Goal: Information Seeking & Learning: Learn about a topic

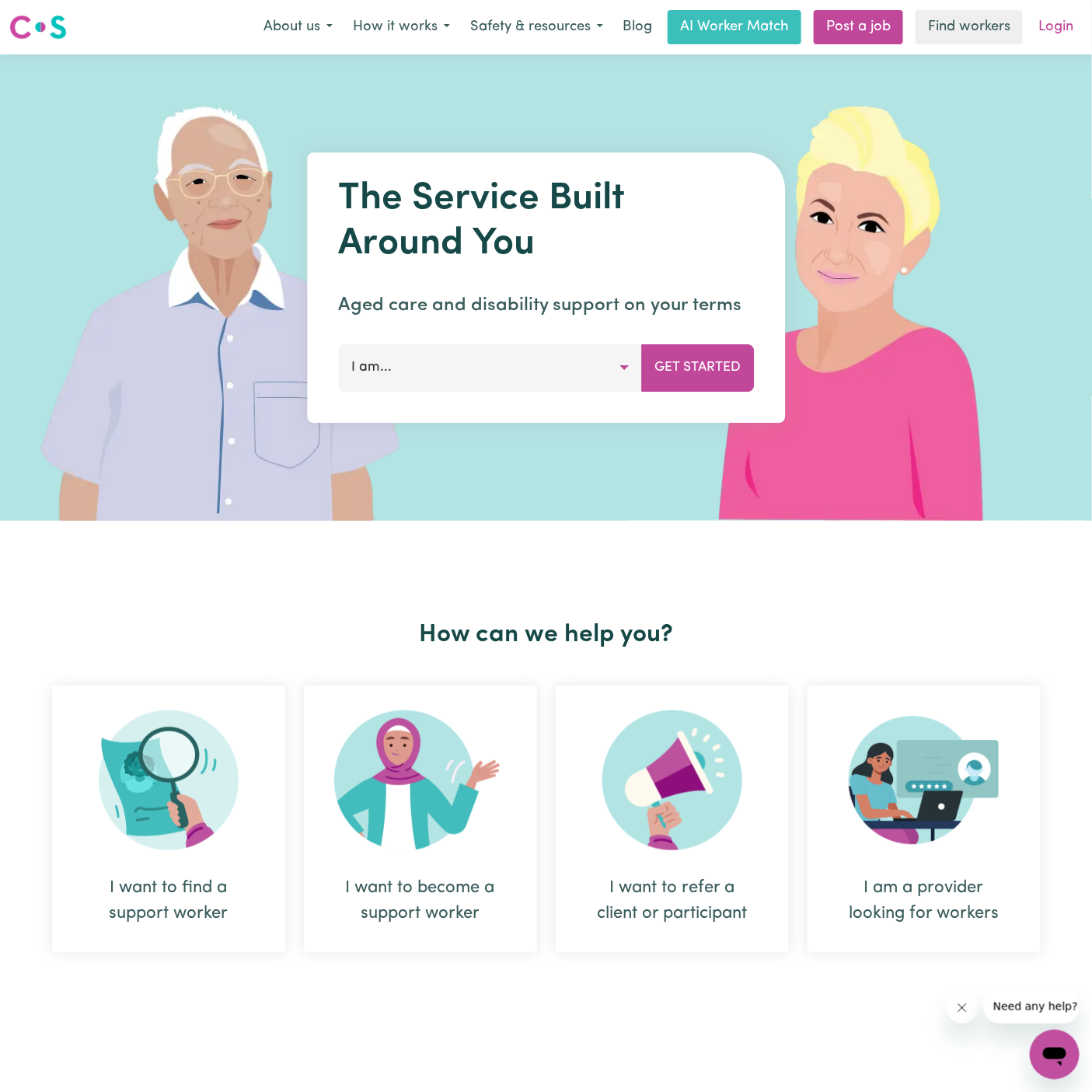
click at [1069, 25] on link "Login" at bounding box center [1055, 27] width 53 height 35
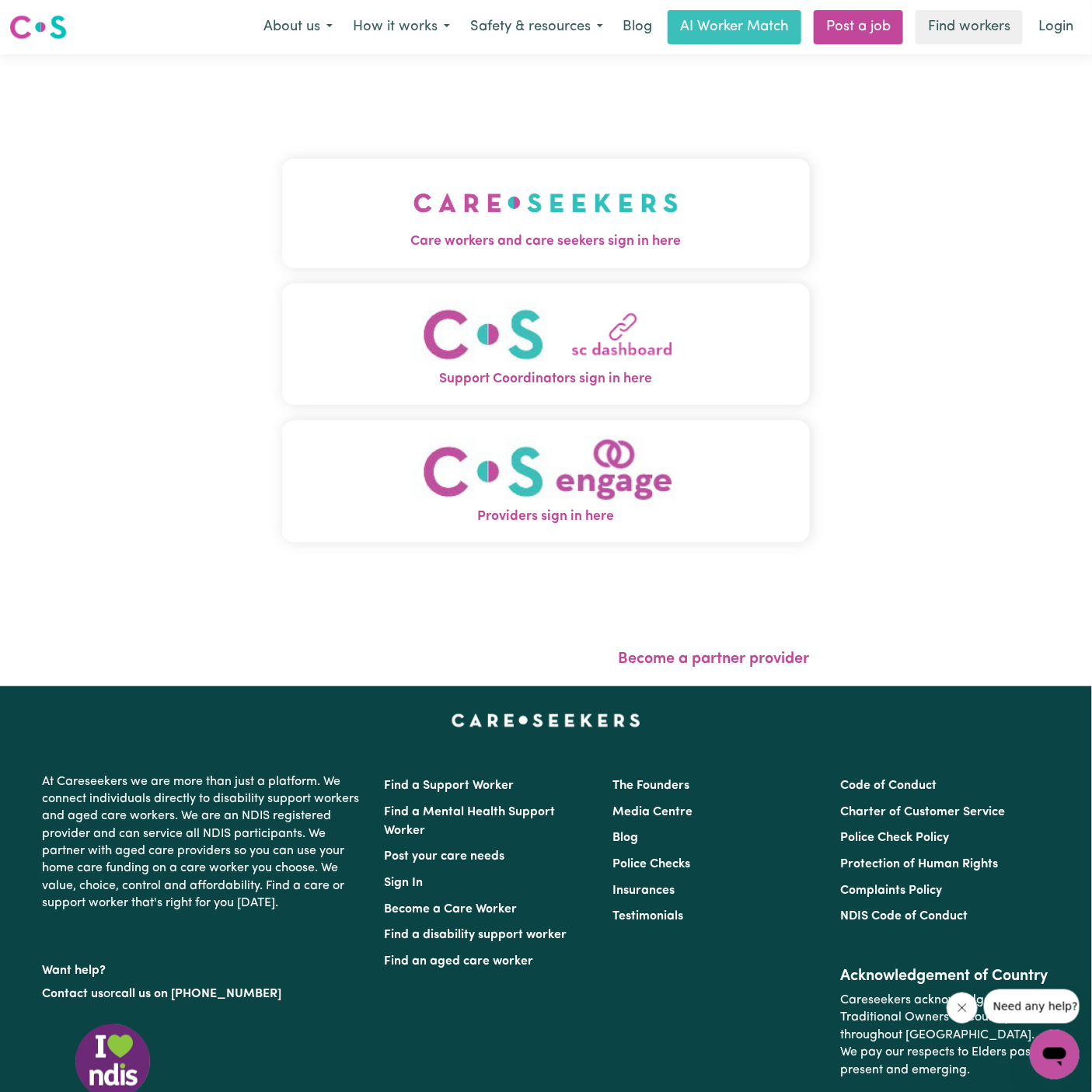
click at [656, 221] on img "Care workers and care seekers sign in here" at bounding box center [546, 203] width 265 height 58
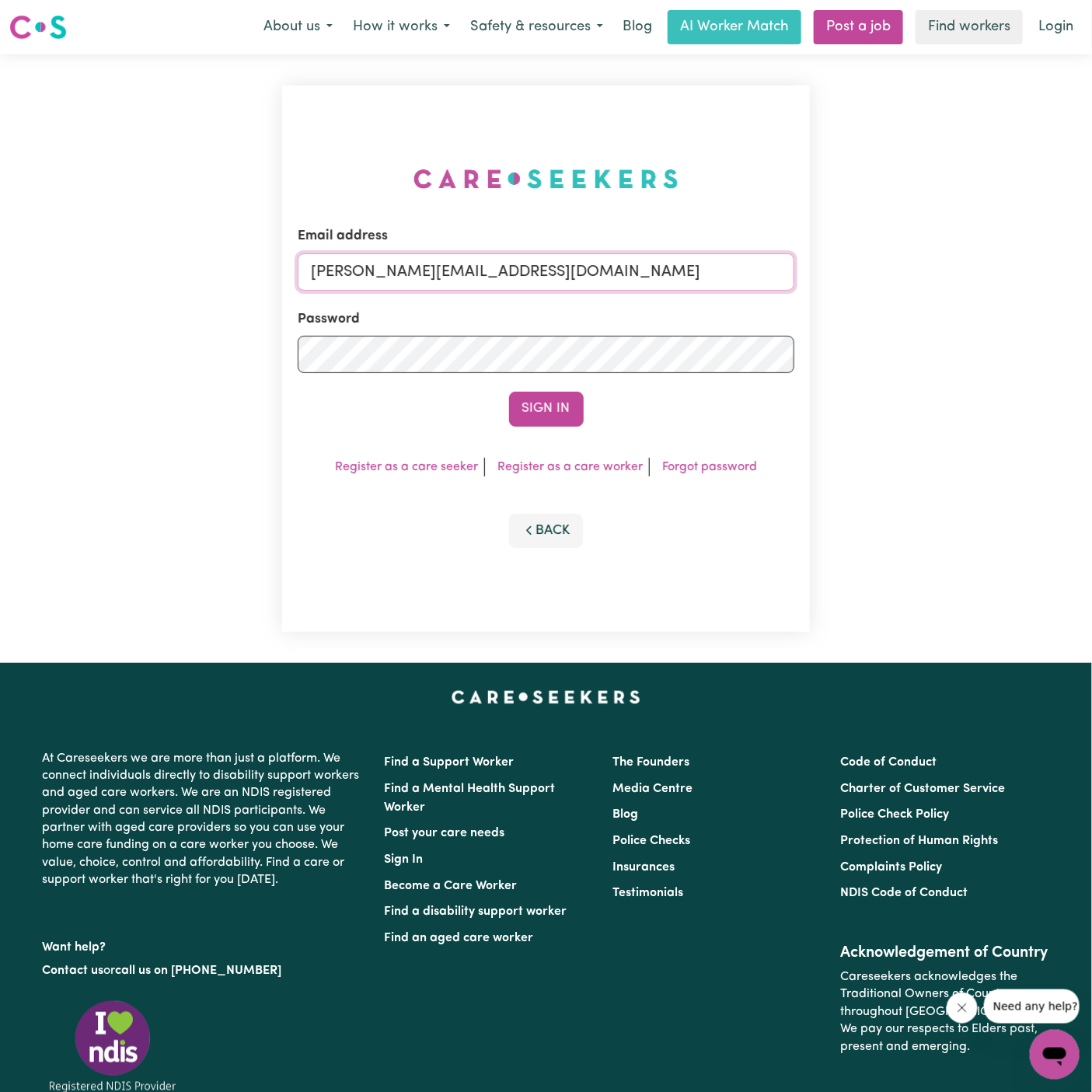
click at [505, 275] on input "dyan@careseekers.com.au" at bounding box center [546, 272] width 496 height 37
drag, startPoint x: 394, startPoint y: 273, endPoint x: 1077, endPoint y: 272, distance: 683.0
click at [1077, 272] on div "Email address superuser~khushig040704@gmail.com Password Sign In Register as a …" at bounding box center [546, 358] width 1092 height 608
click at [400, 272] on input "superuser~khushig040704@gmail.com" at bounding box center [546, 272] width 496 height 37
drag, startPoint x: 394, startPoint y: 272, endPoint x: 769, endPoint y: 270, distance: 375.0
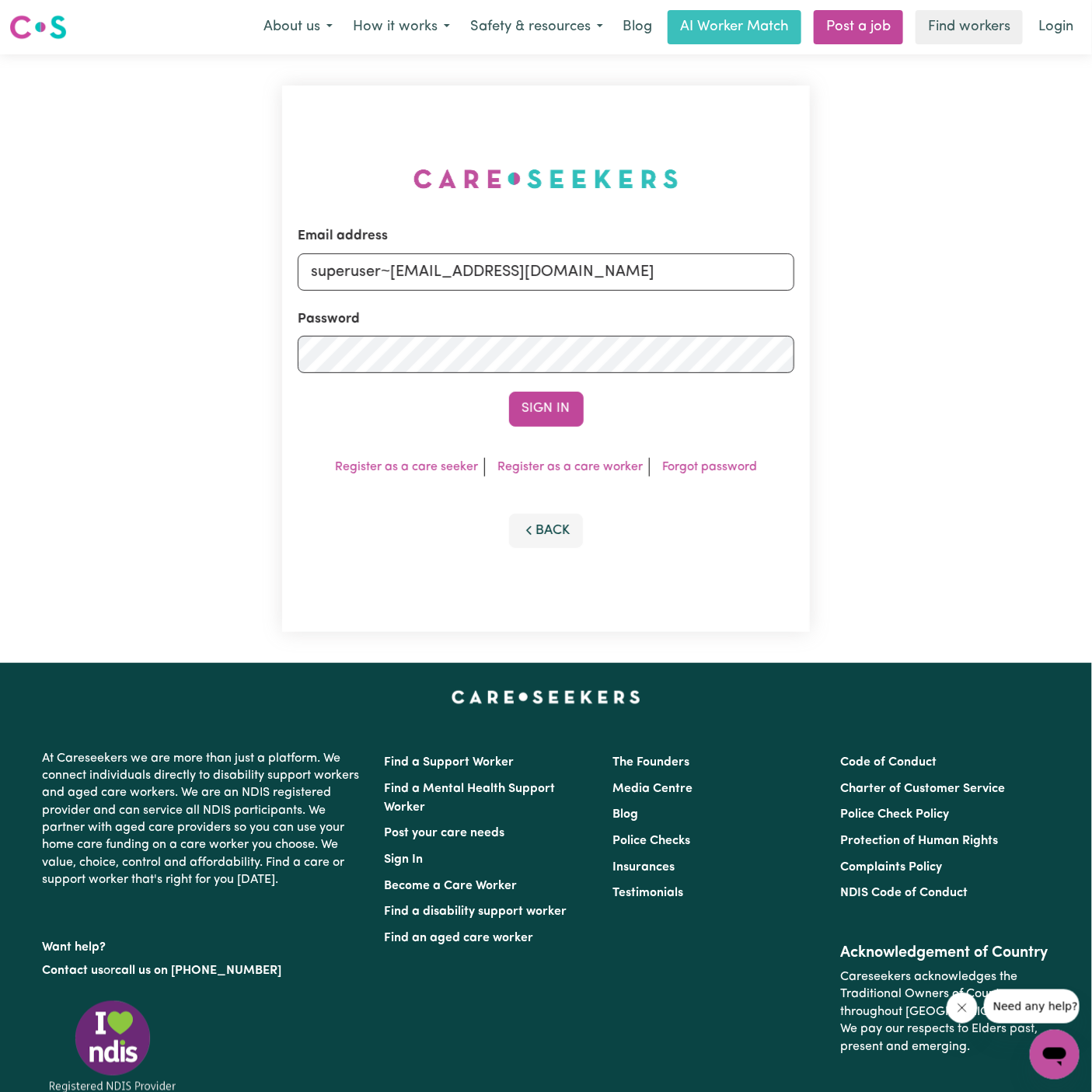
click at [769, 270] on input "superuser~khushig040704@gmail.com" at bounding box center [546, 272] width 496 height 37
type input "superuser~MarinaAnbuVC@careseekers.com.au"
click at [556, 392] on button "Sign In" at bounding box center [546, 408] width 75 height 35
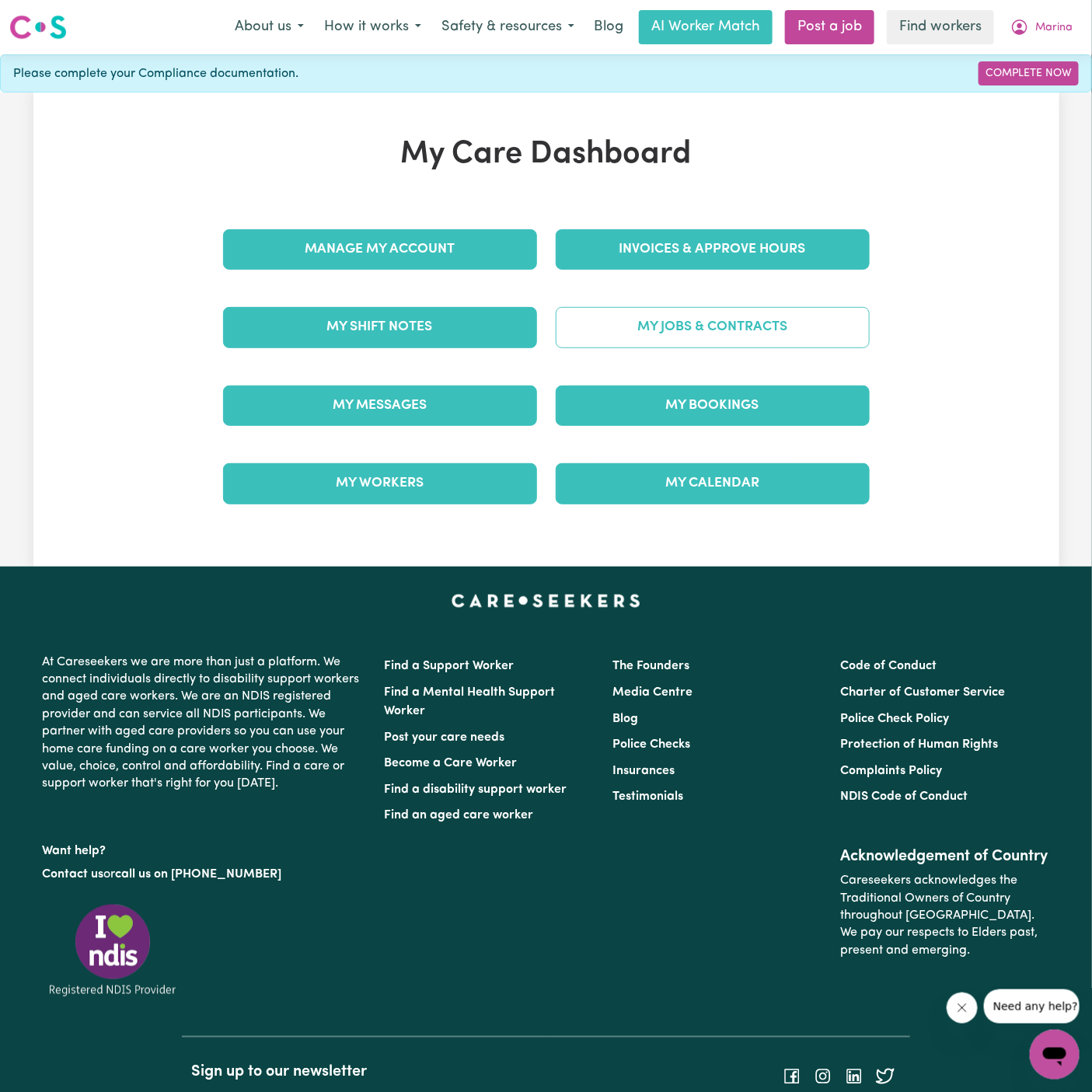
click at [752, 311] on link "My Jobs & Contracts" at bounding box center [712, 326] width 314 height 40
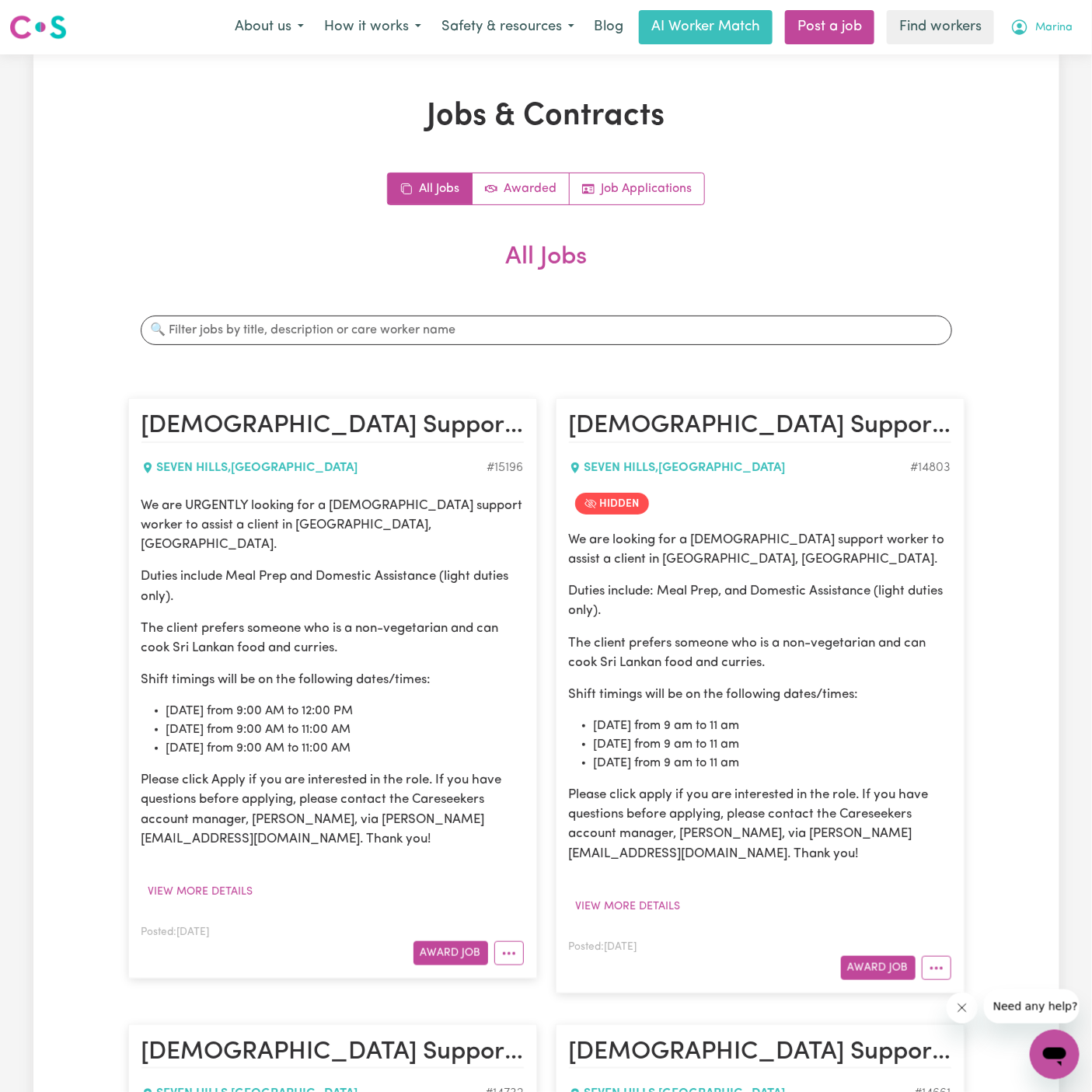
click at [1047, 21] on span "Marina" at bounding box center [1054, 28] width 37 height 17
click at [1048, 76] on link "Logout" at bounding box center [1020, 90] width 123 height 30
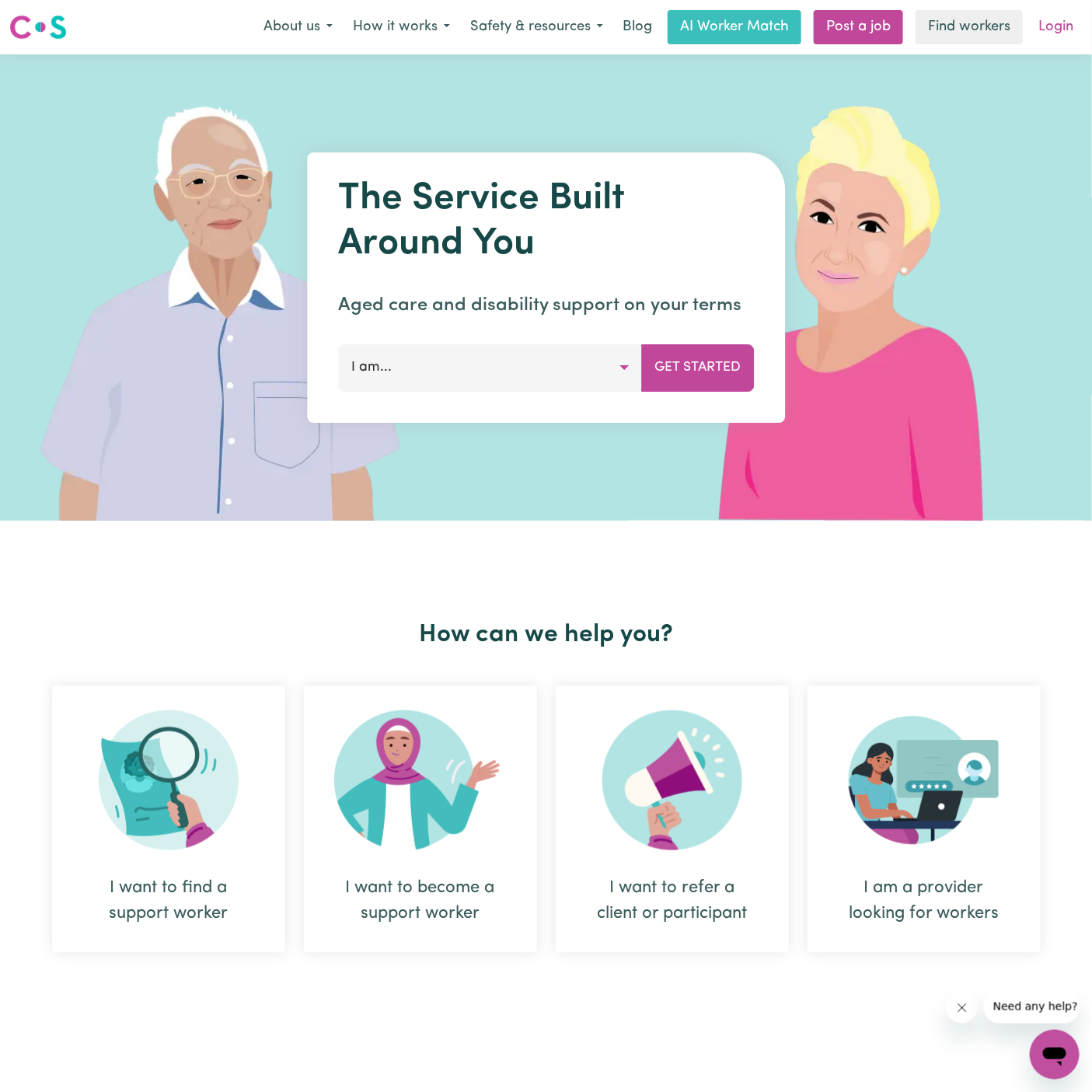
click at [1052, 17] on link "Login" at bounding box center [1055, 27] width 53 height 35
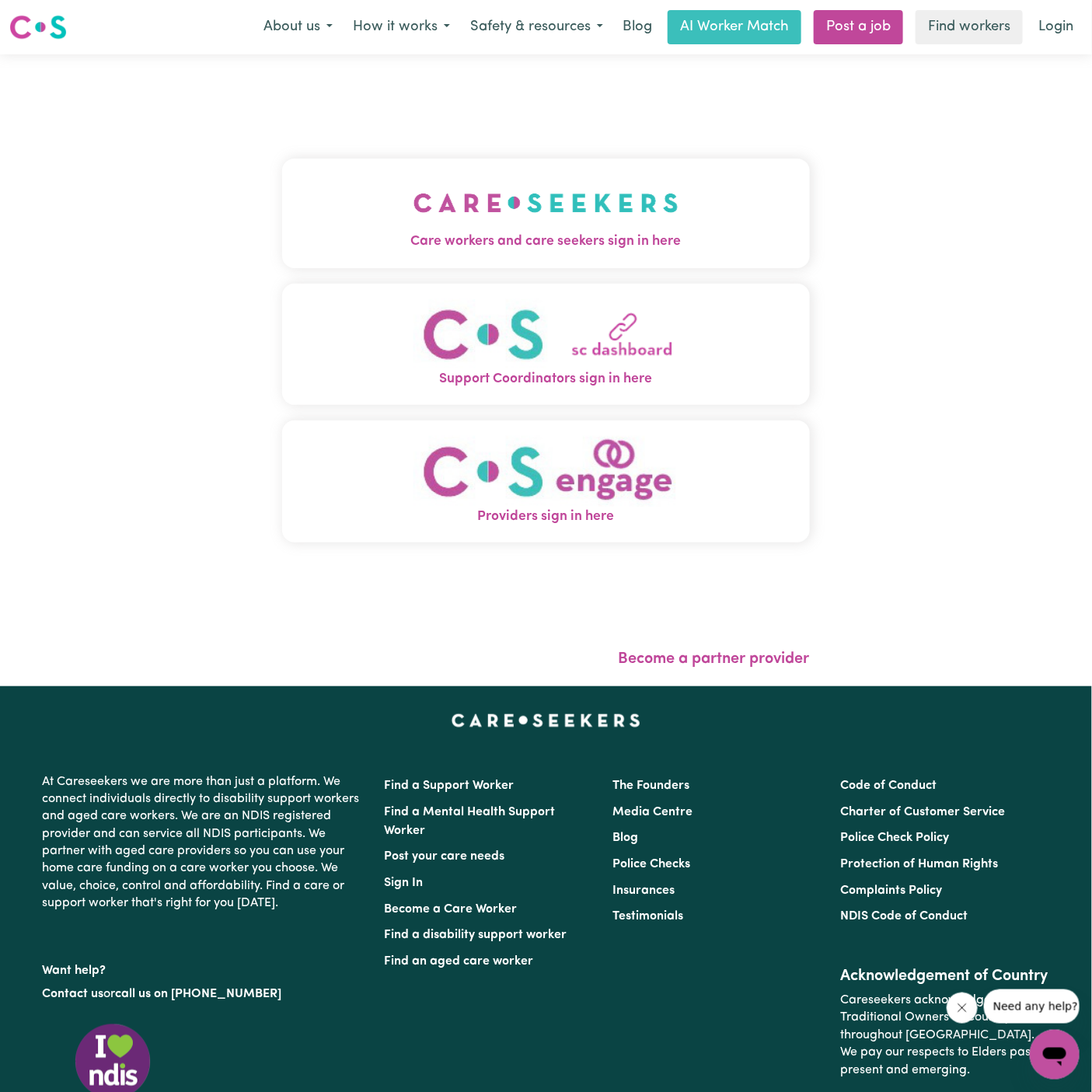
click at [645, 195] on button "Care workers and care seekers sign in here" at bounding box center [546, 213] width 528 height 109
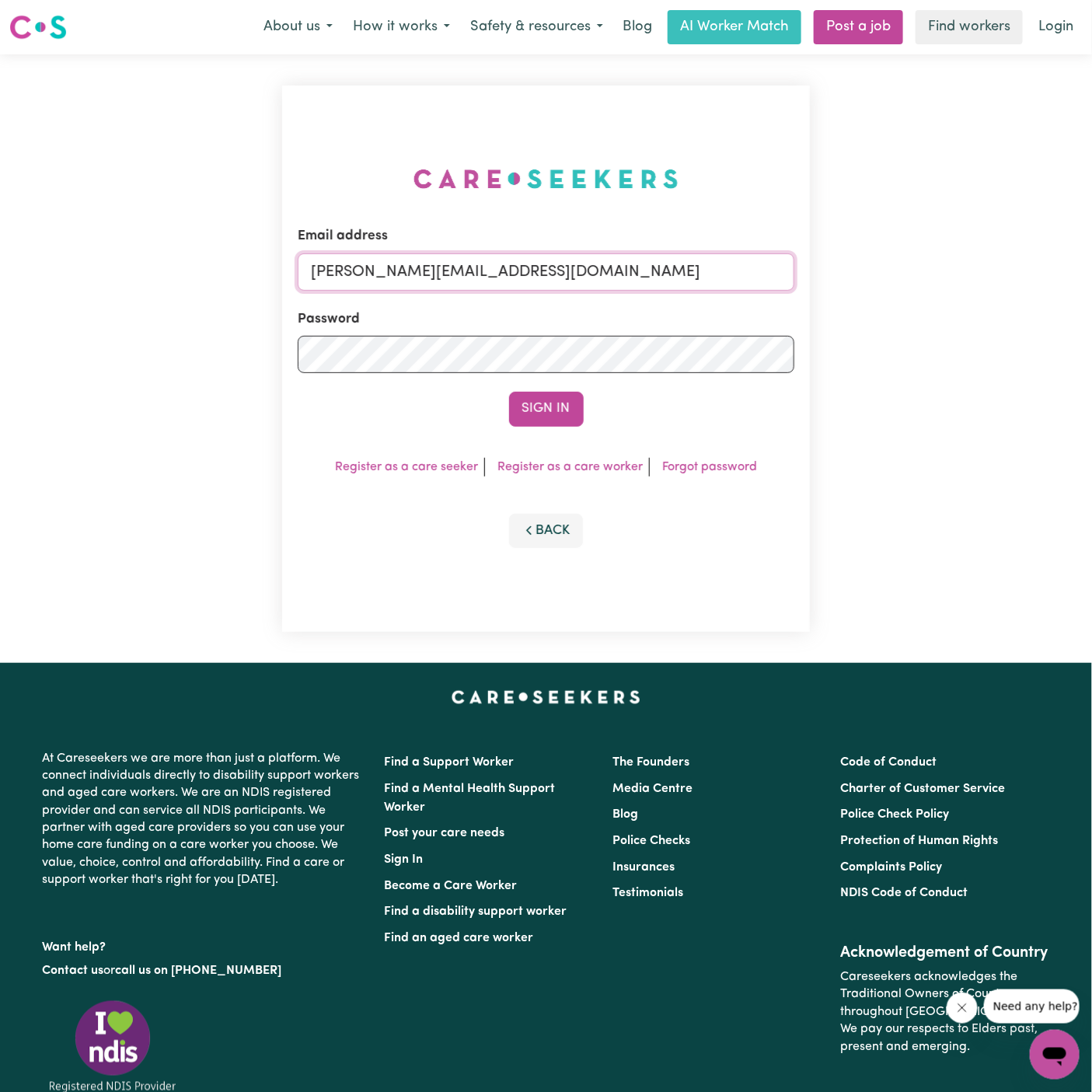
click at [711, 282] on input "dyan@careseekers.com.au" at bounding box center [546, 272] width 496 height 37
drag, startPoint x: 396, startPoint y: 276, endPoint x: 910, endPoint y: 313, distance: 515.3
click at [910, 313] on div "Email address superuser~NicolinaAbignanoKNC@careseekers.com.au Password Sign In…" at bounding box center [546, 358] width 1092 height 608
click at [426, 268] on input "superuser~malcolm" at bounding box center [546, 272] width 496 height 37
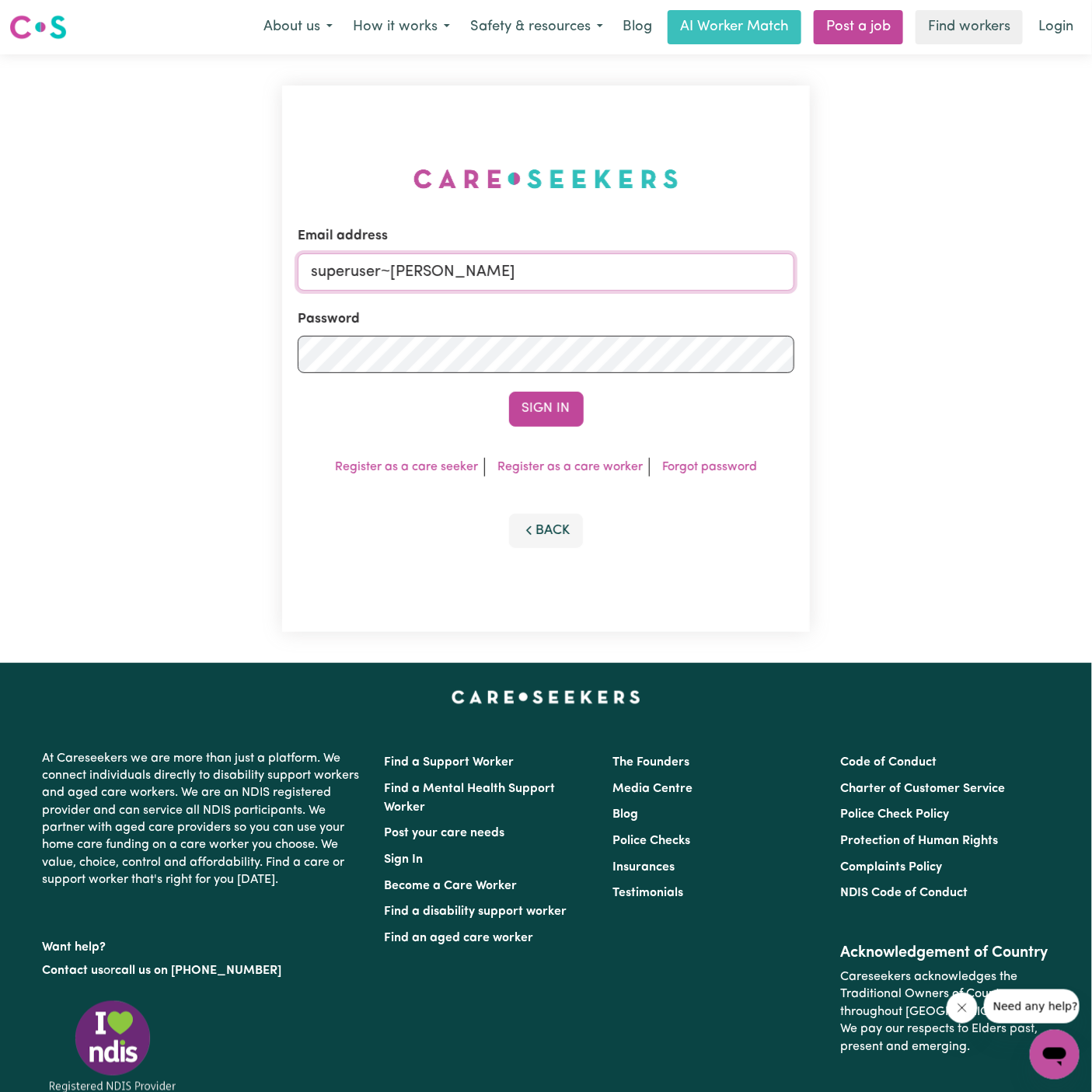
paste input "MalcolmNicholsVC@careseekers.com.au"
type input "superuser~MalcolmNicholsVC@careseekers.com.au"
click at [509, 392] on button "Sign In" at bounding box center [546, 408] width 75 height 35
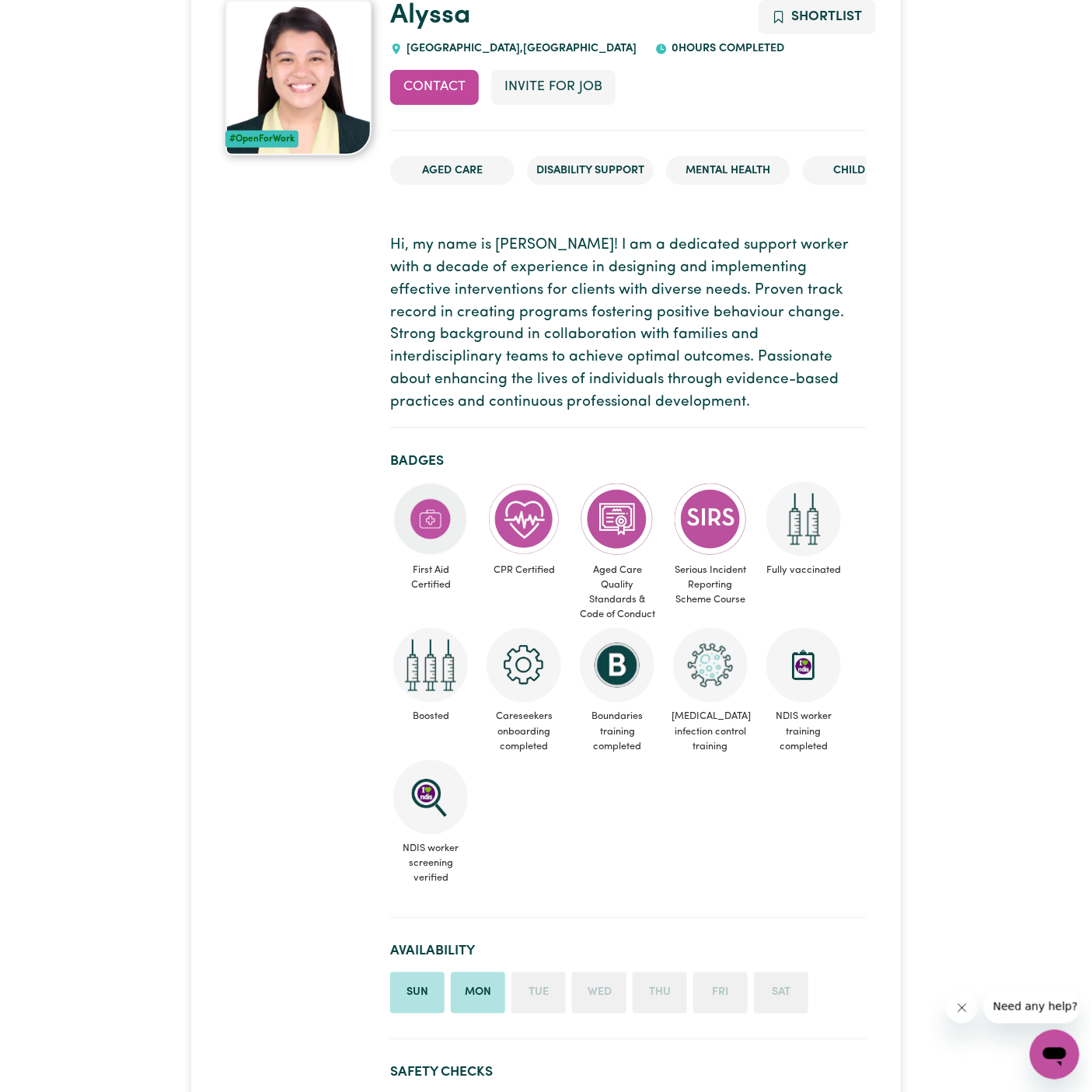
scroll to position [142, 0]
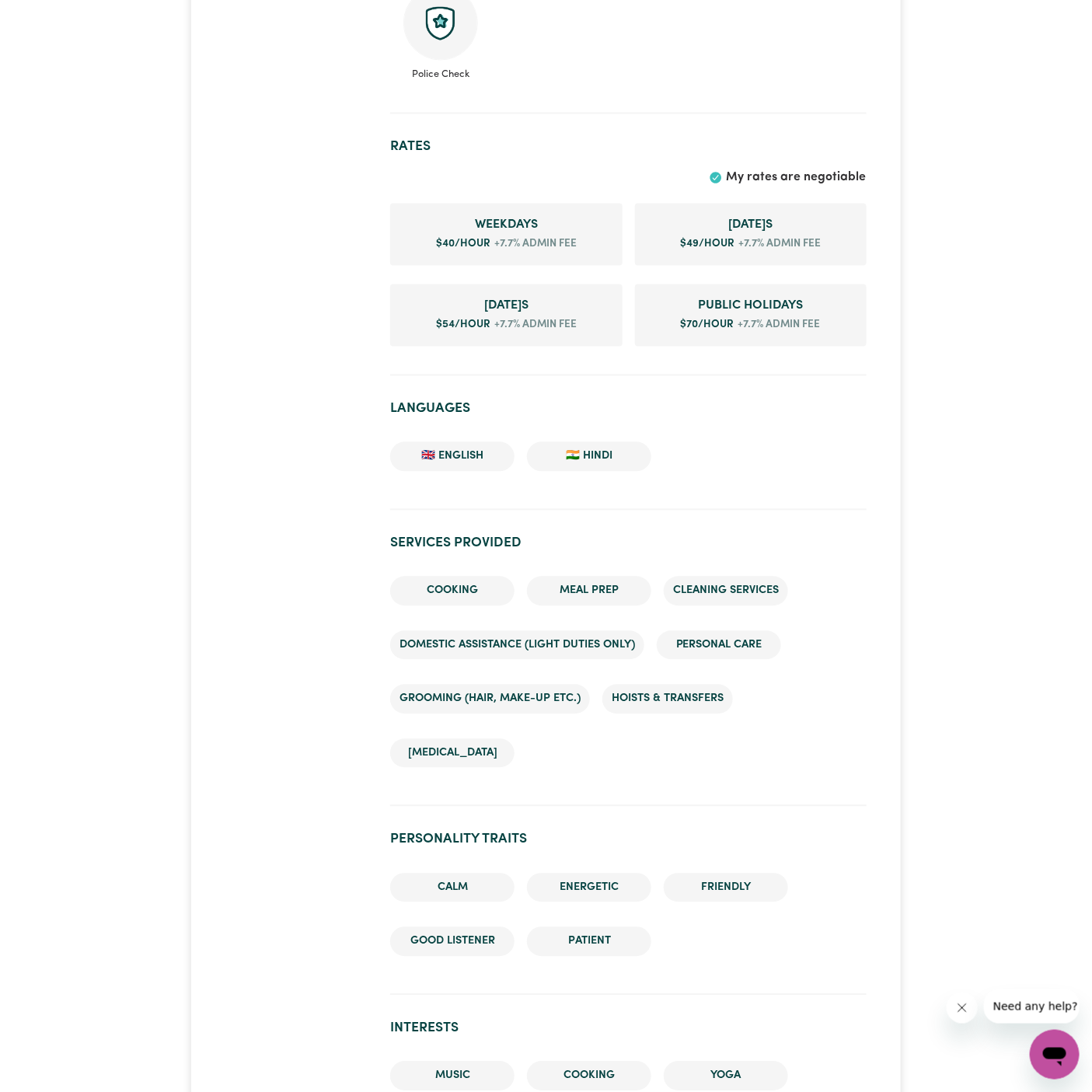
scroll to position [928, 0]
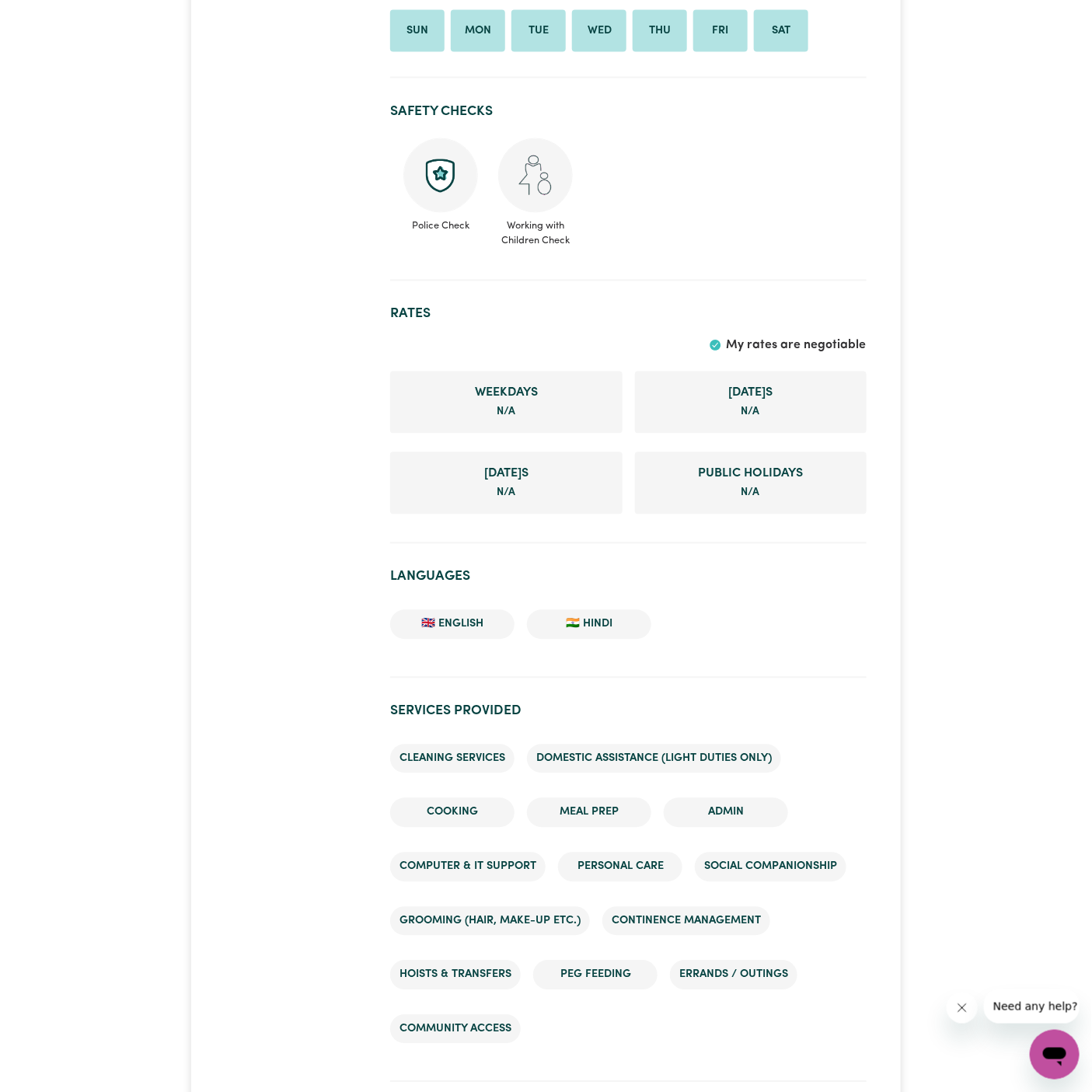
scroll to position [1387, 0]
